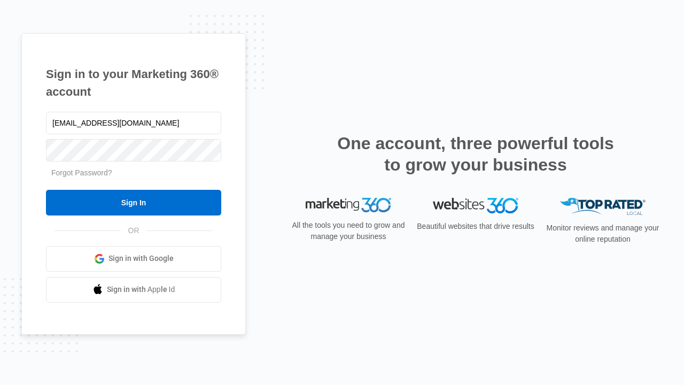
type input "dankie614@gmail.com"
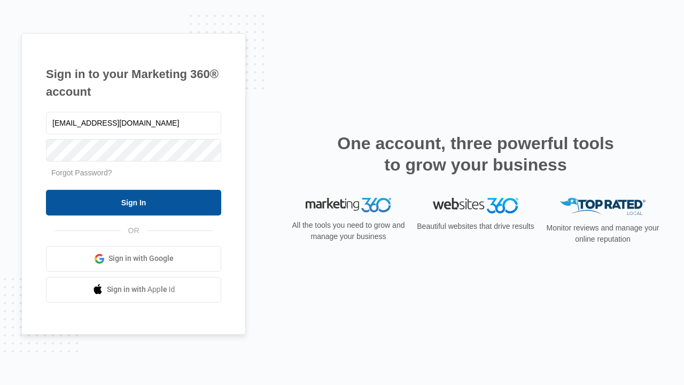
click at [134, 202] on input "Sign In" at bounding box center [133, 203] width 175 height 26
